Goal: Ask a question

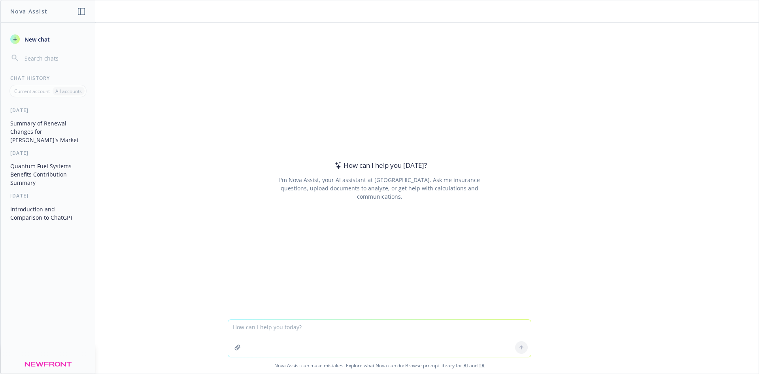
click at [477, 273] on div "How can I help you [DATE]? I'm Nova Assist, your AI assistant at Newfront. Ask …" at bounding box center [380, 181] width 304 height 240
click at [267, 328] on textarea at bounding box center [379, 338] width 303 height 37
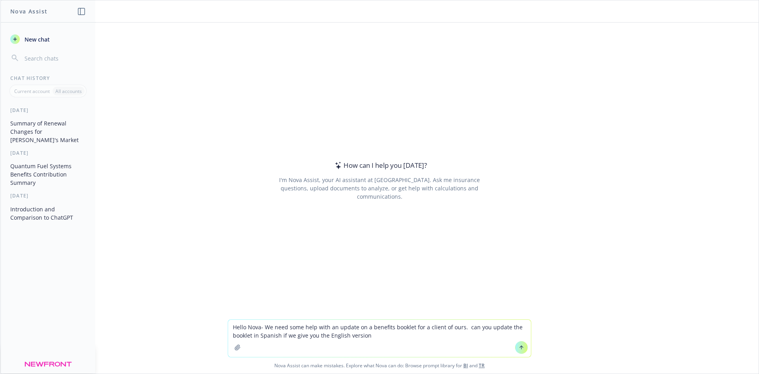
type textarea "Hello Nova- We need some help with an update on a benefits booklet for a client…"
